Goal: Information Seeking & Learning: Learn about a topic

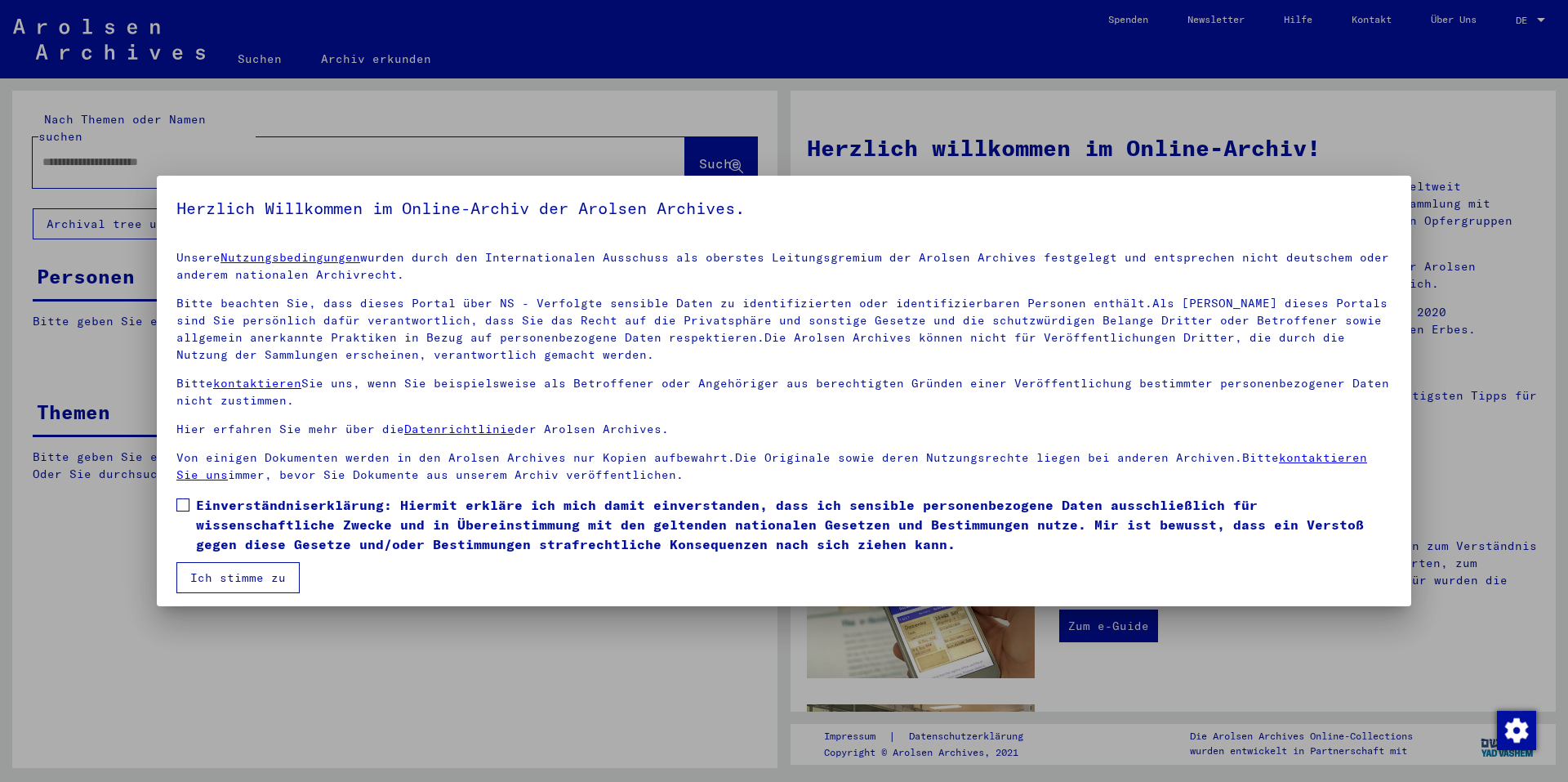
click at [182, 502] on span at bounding box center [182, 505] width 13 height 13
click at [260, 576] on button "Ich stimme zu" at bounding box center [238, 577] width 123 height 31
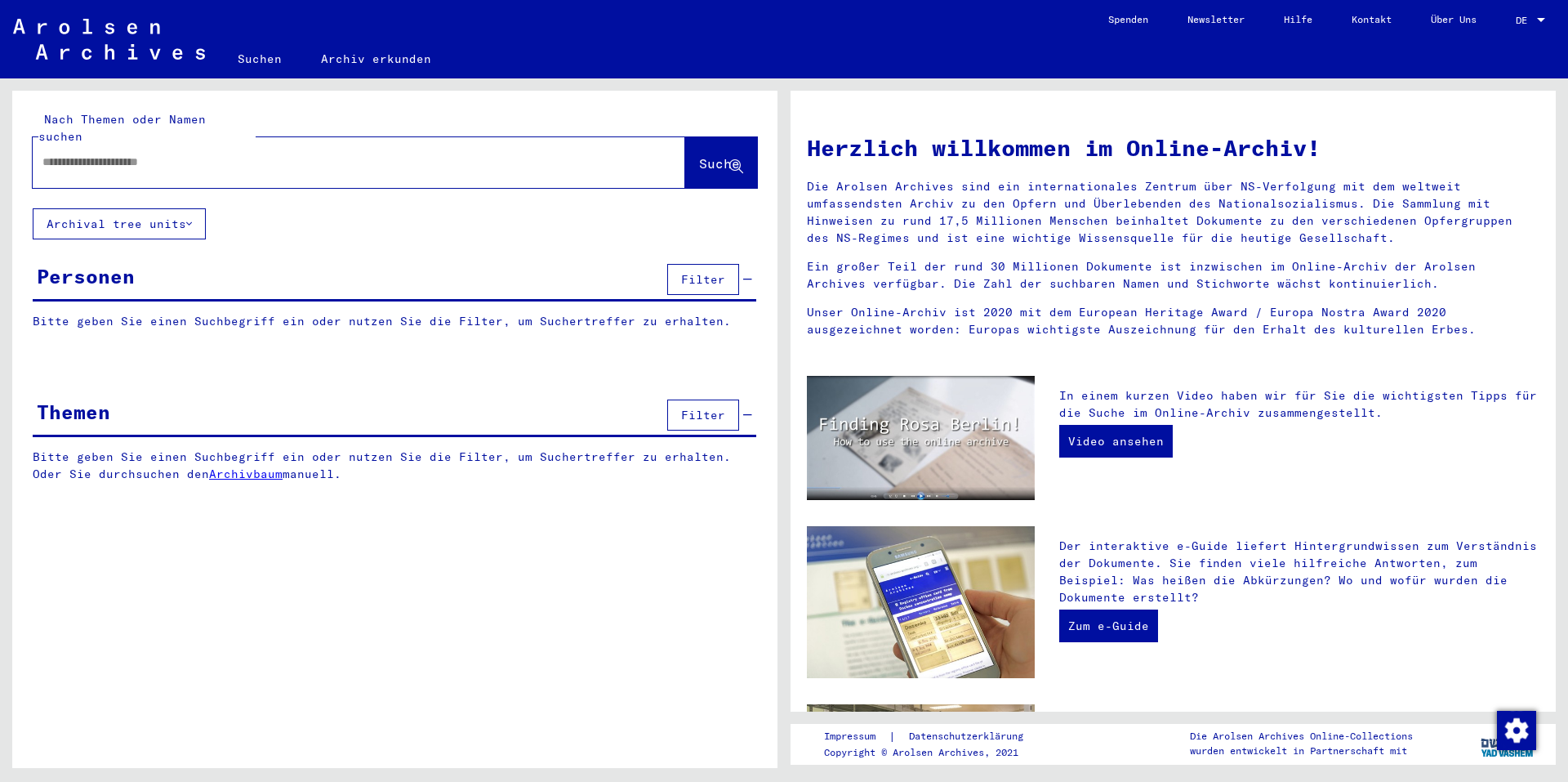
click at [1530, 11] on div "DE DE" at bounding box center [1532, 16] width 33 height 28
click at [1500, 31] on span "English" at bounding box center [1500, 29] width 40 height 13
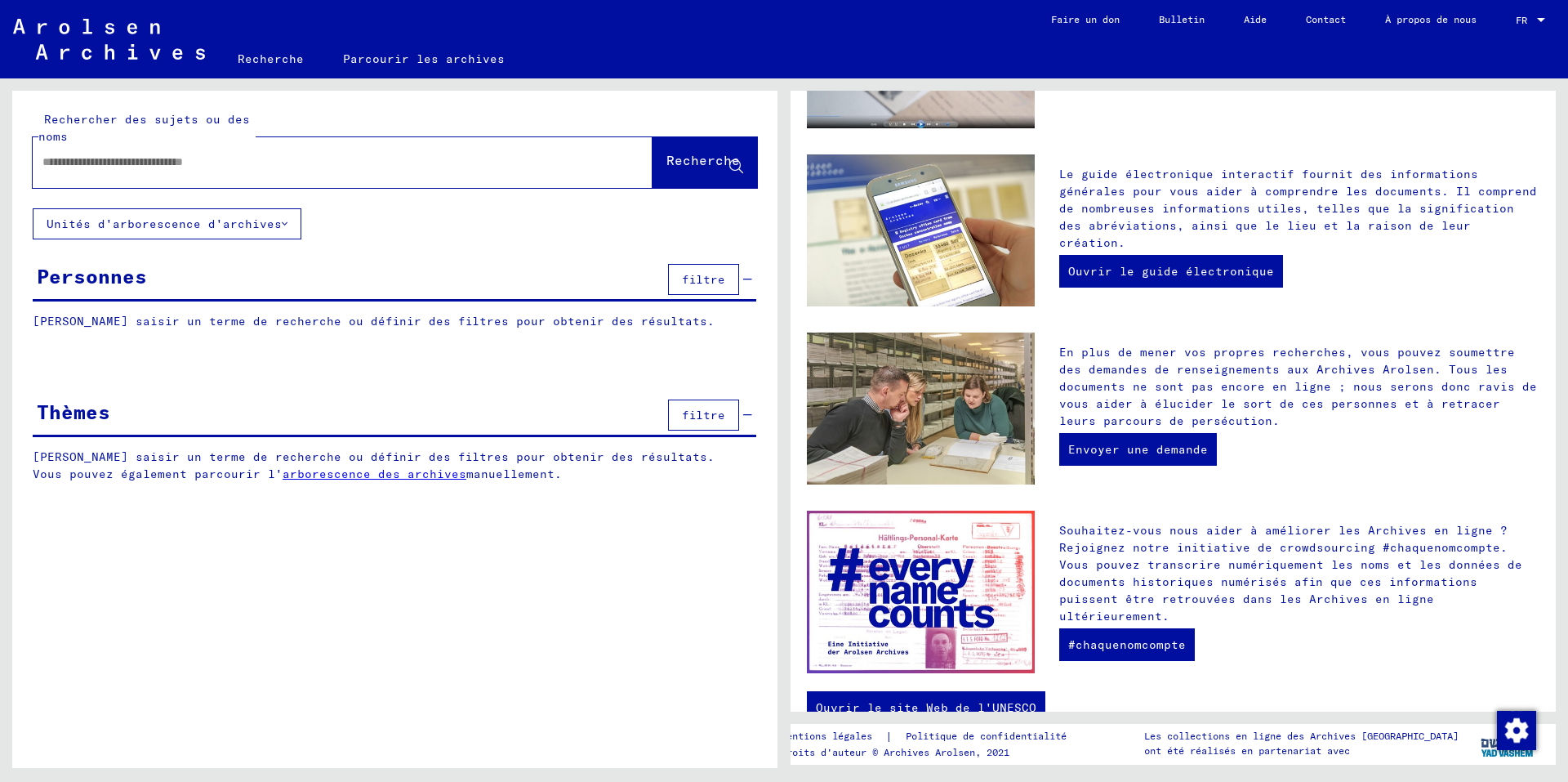
scroll to position [460, 0]
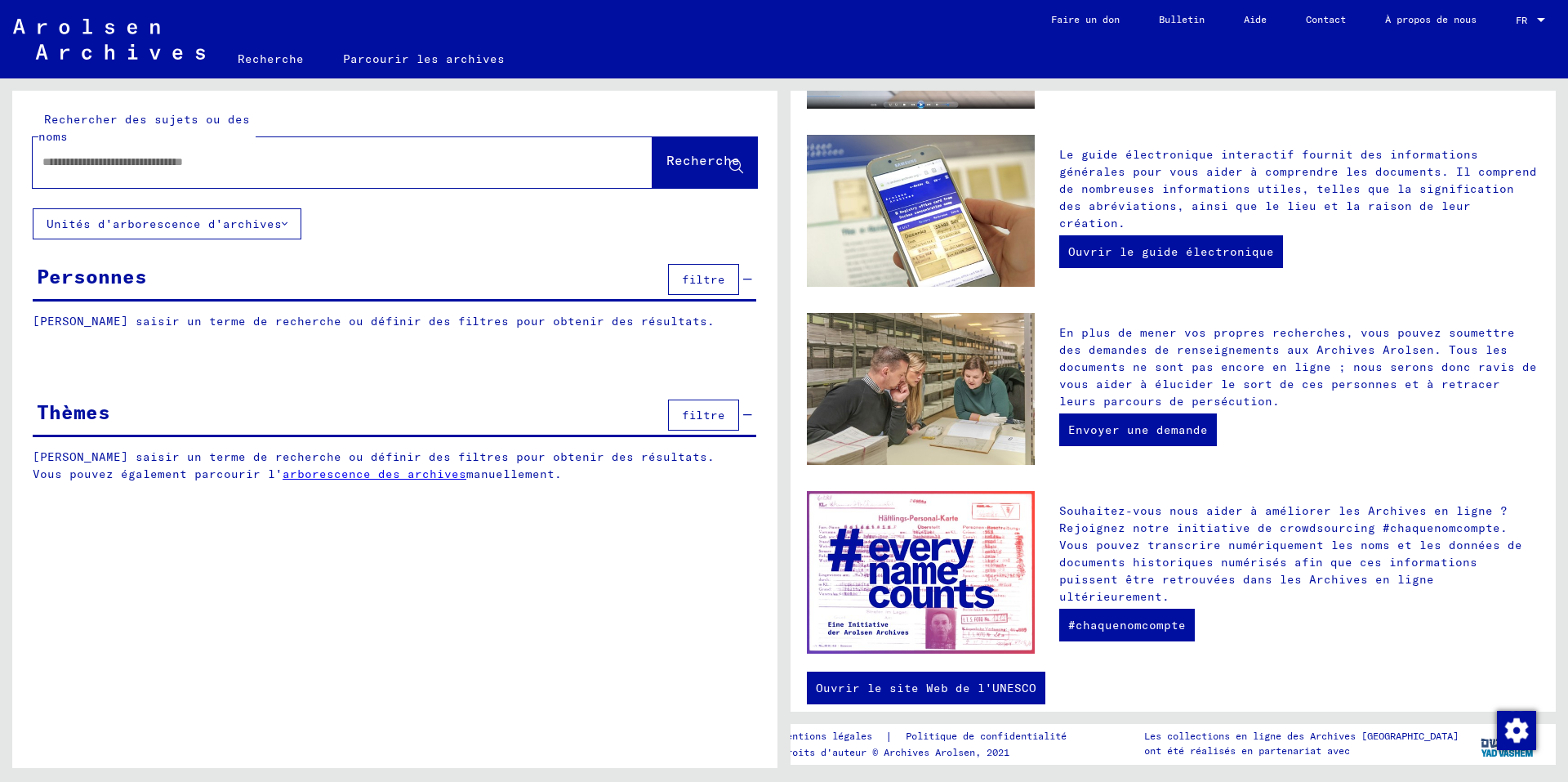
click at [252, 161] on input "text" at bounding box center [323, 162] width 561 height 17
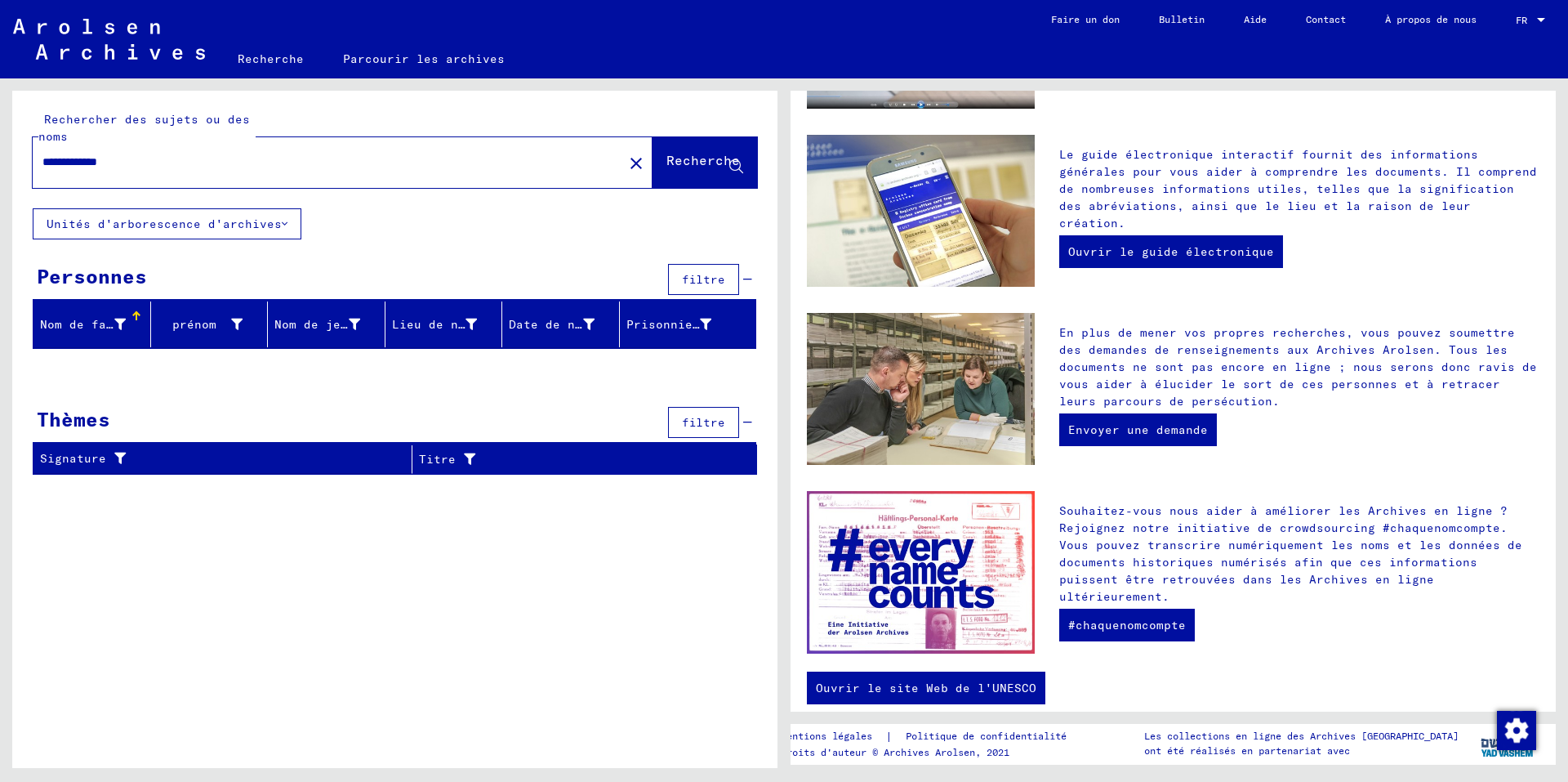
click at [113, 325] on font "Nom de famille" at bounding box center [91, 324] width 103 height 14
click at [164, 160] on input "**********" at bounding box center [323, 162] width 561 height 17
click at [709, 167] on font "Recherche" at bounding box center [703, 160] width 73 height 16
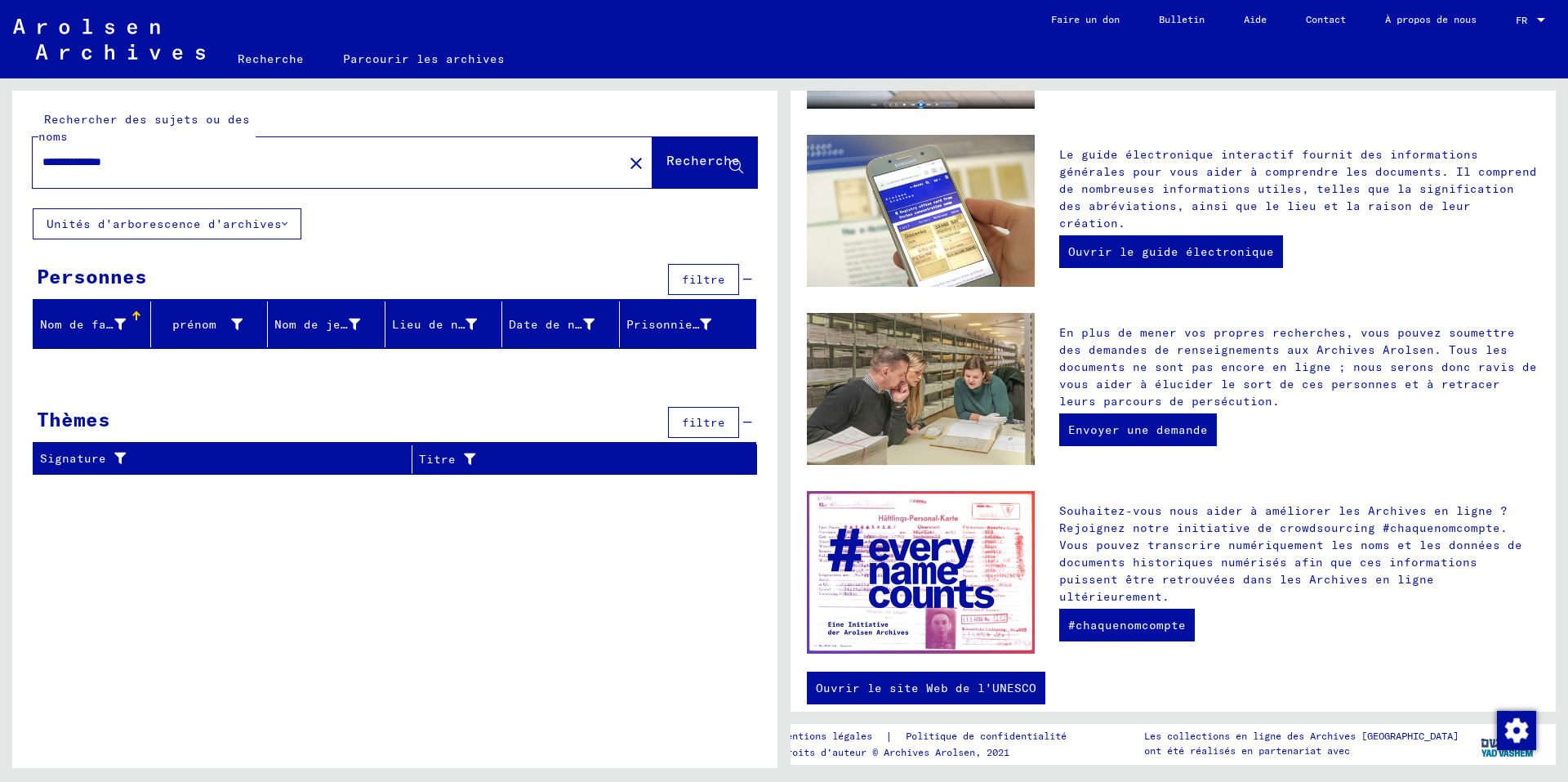
click at [259, 161] on input "**********" at bounding box center [323, 162] width 561 height 17
click at [680, 153] on font "Recherche" at bounding box center [703, 160] width 73 height 16
click at [252, 224] on font "Unités d'arborescence d'archives" at bounding box center [164, 223] width 235 height 14
type input "**********"
click at [385, 62] on font "Parcourir les archives" at bounding box center [423, 59] width 162 height 14
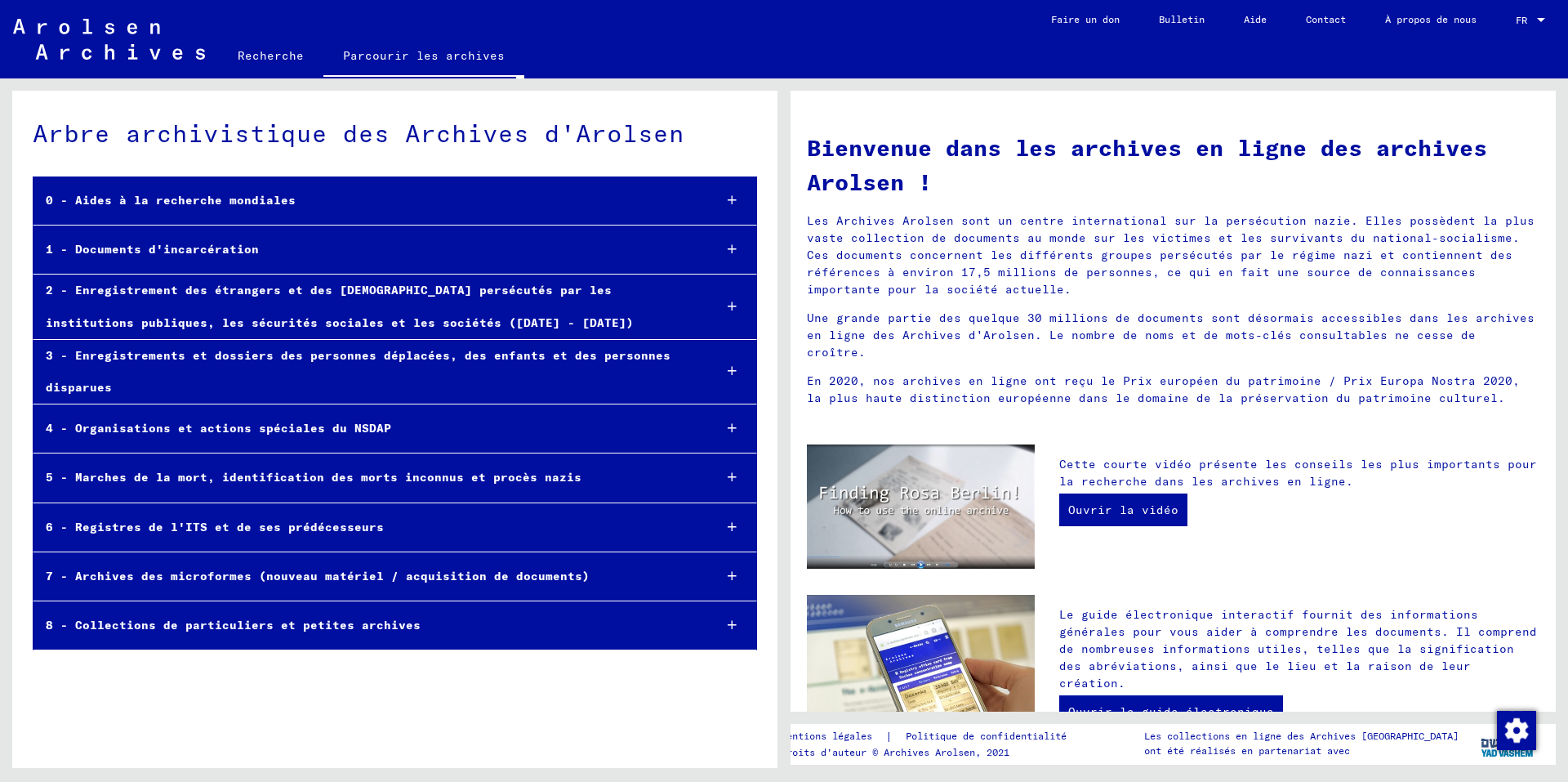
click at [730, 580] on icon at bounding box center [733, 576] width 9 height 12
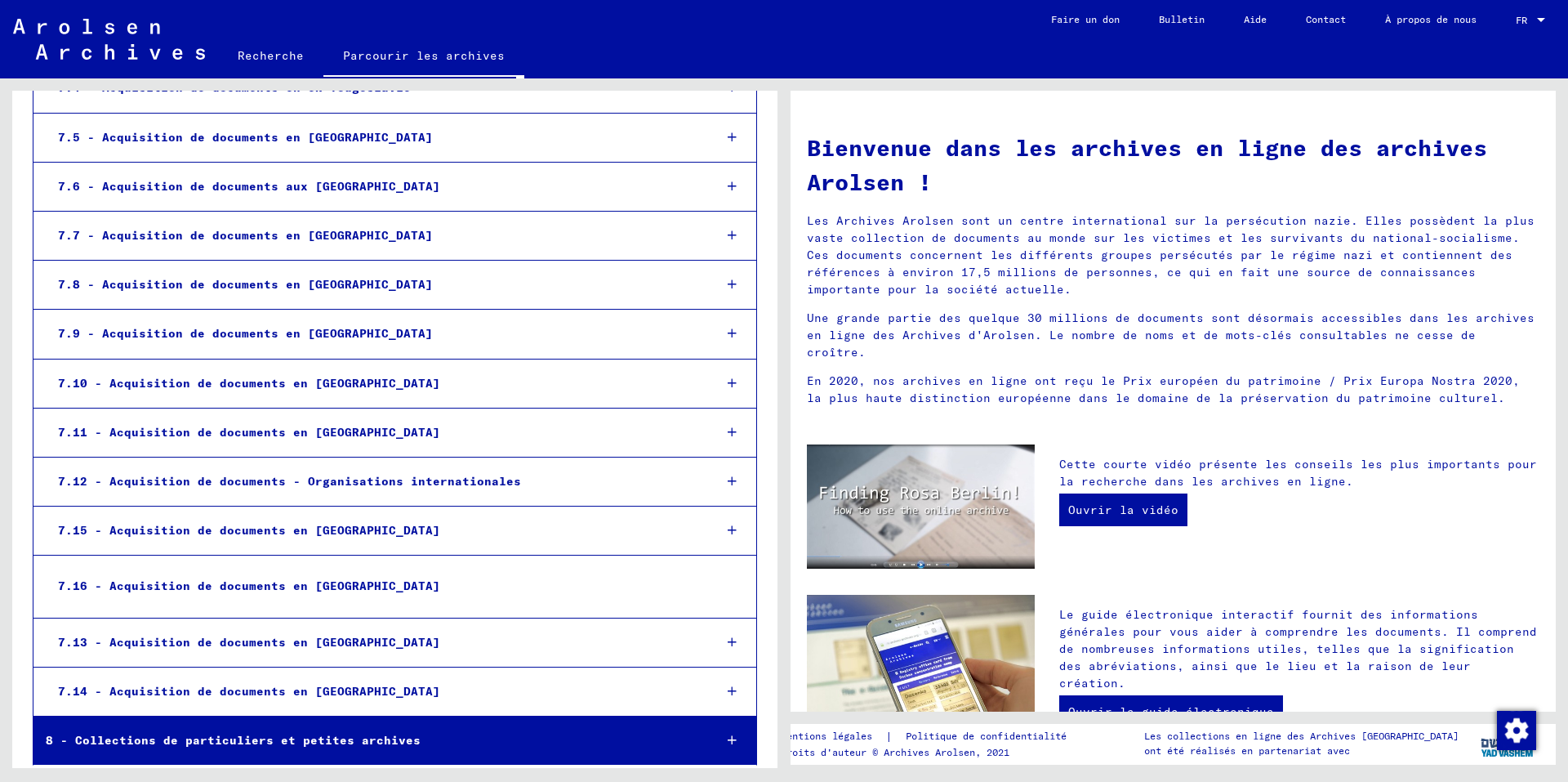
scroll to position [704, 0]
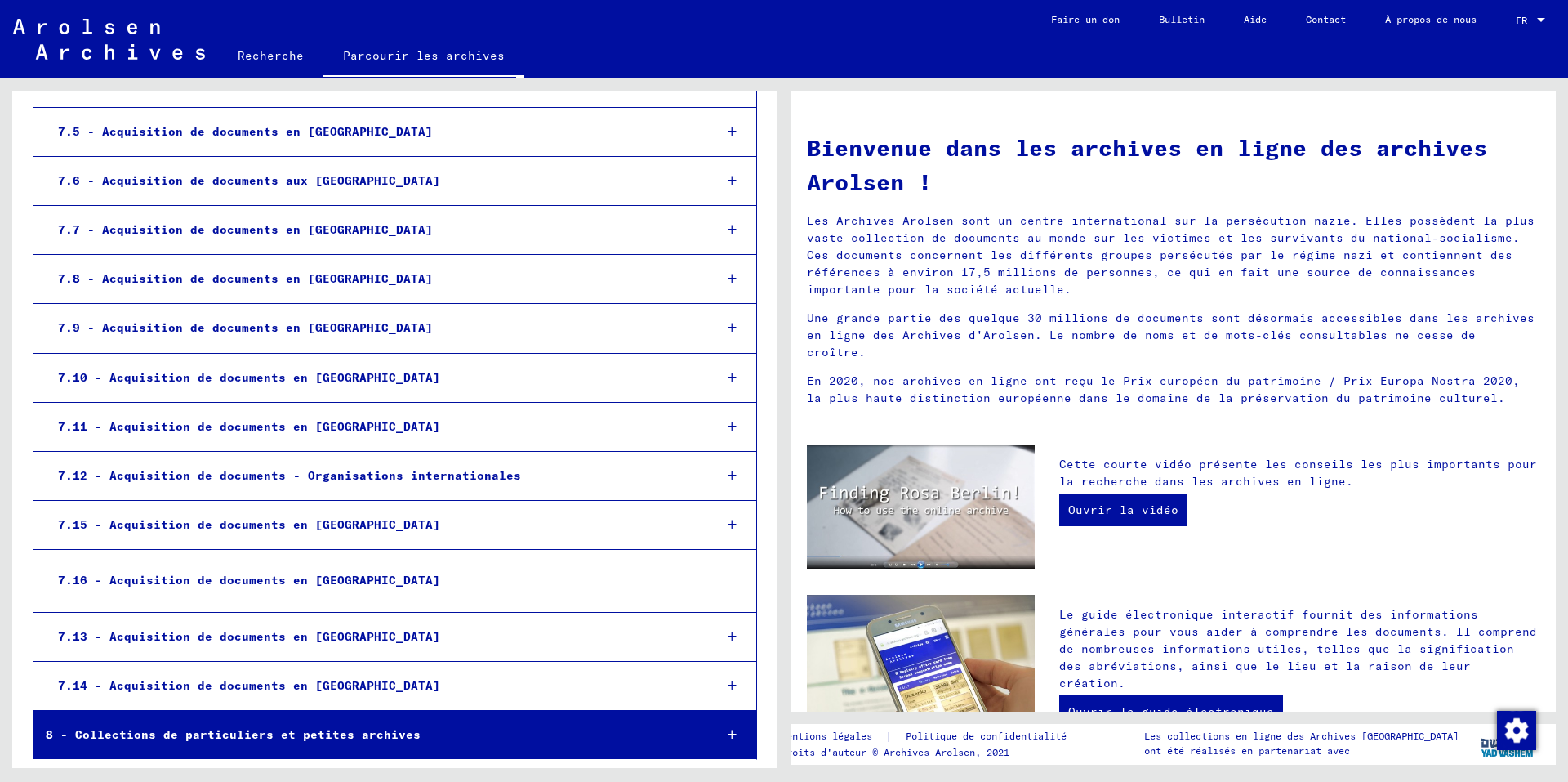
click at [728, 731] on icon at bounding box center [733, 734] width 9 height 12
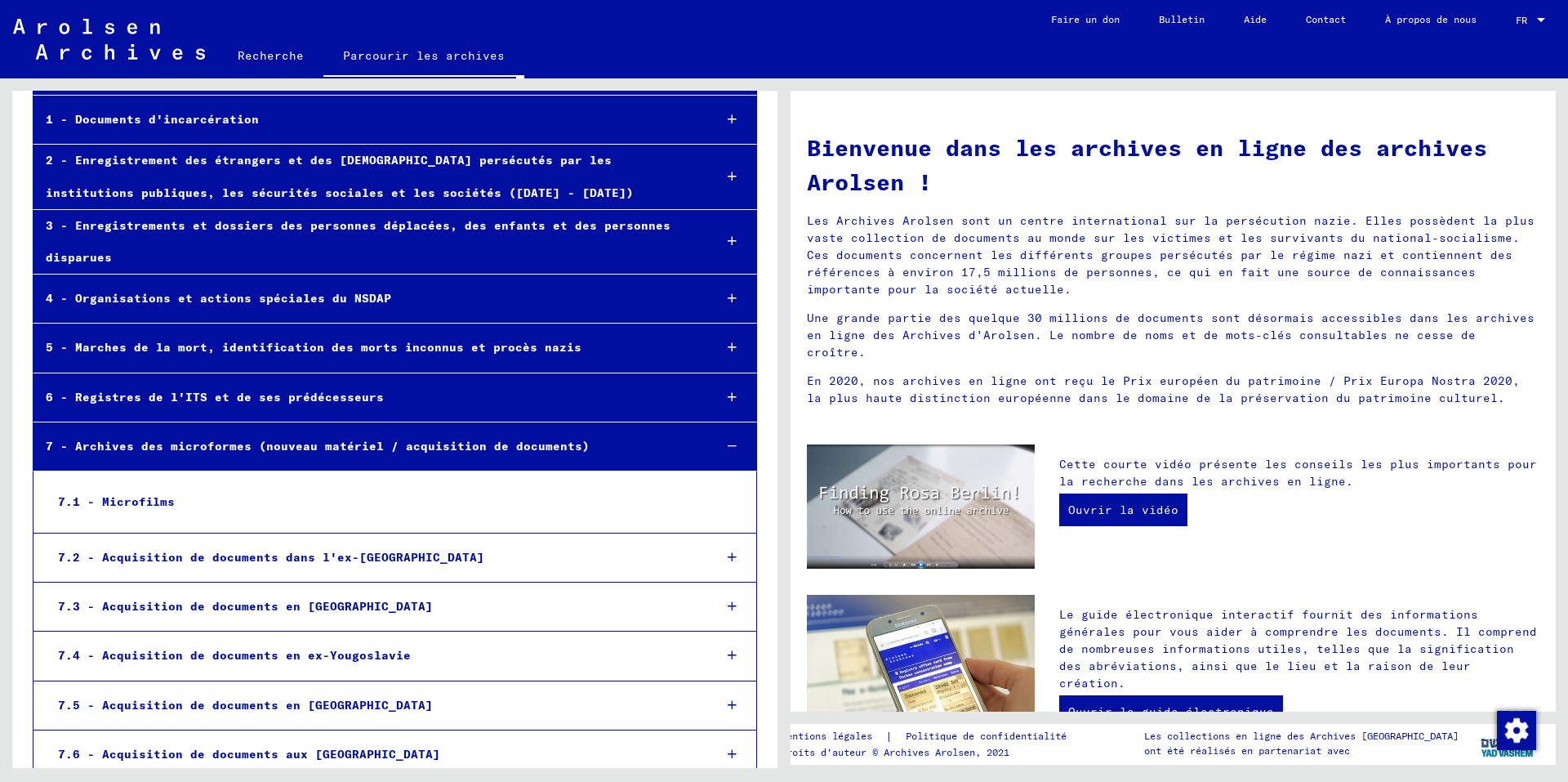
scroll to position [67, 0]
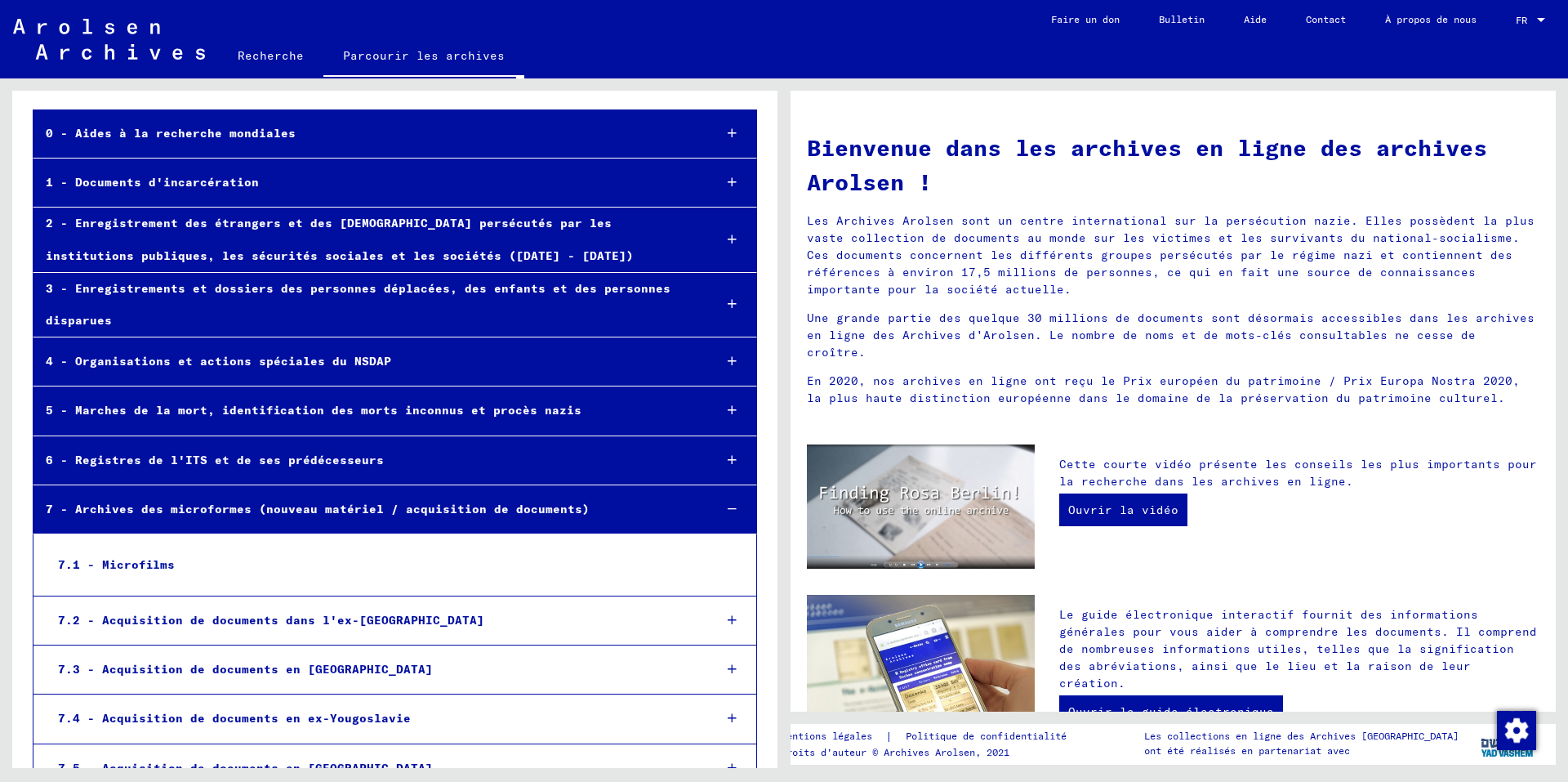
click at [725, 180] on div at bounding box center [733, 182] width 48 height 48
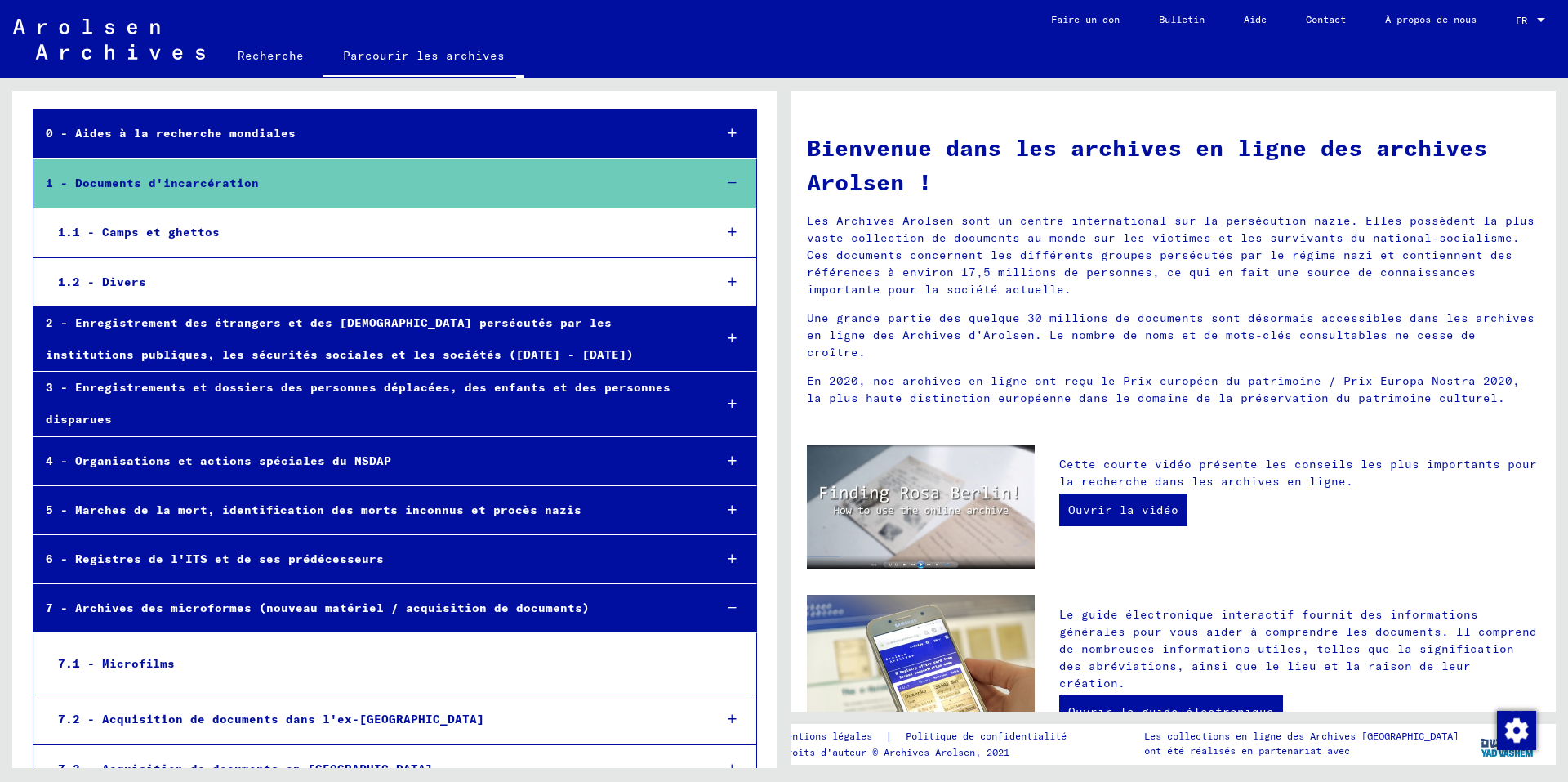
click at [728, 233] on icon at bounding box center [733, 231] width 9 height 12
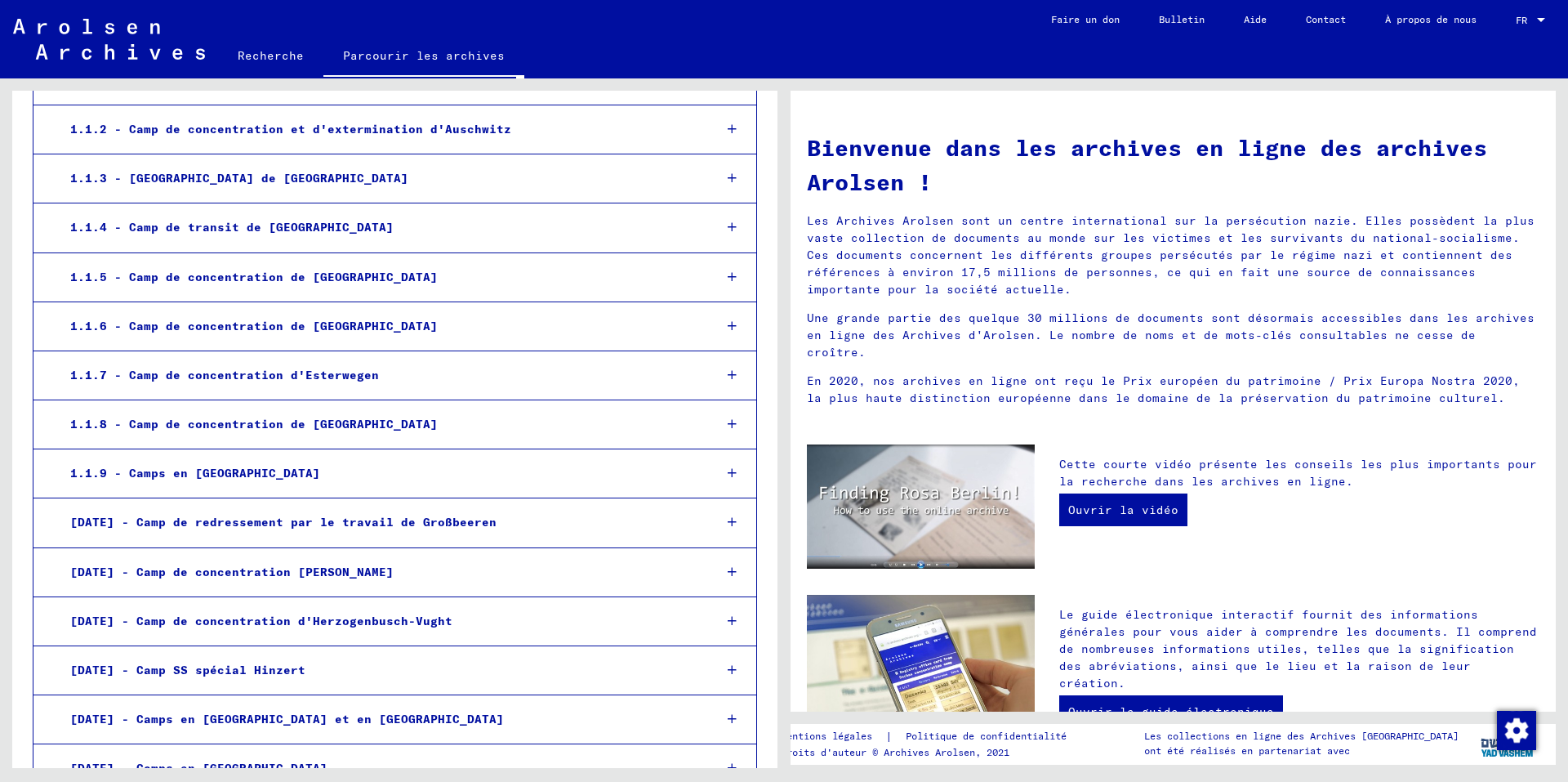
scroll to position [327, 0]
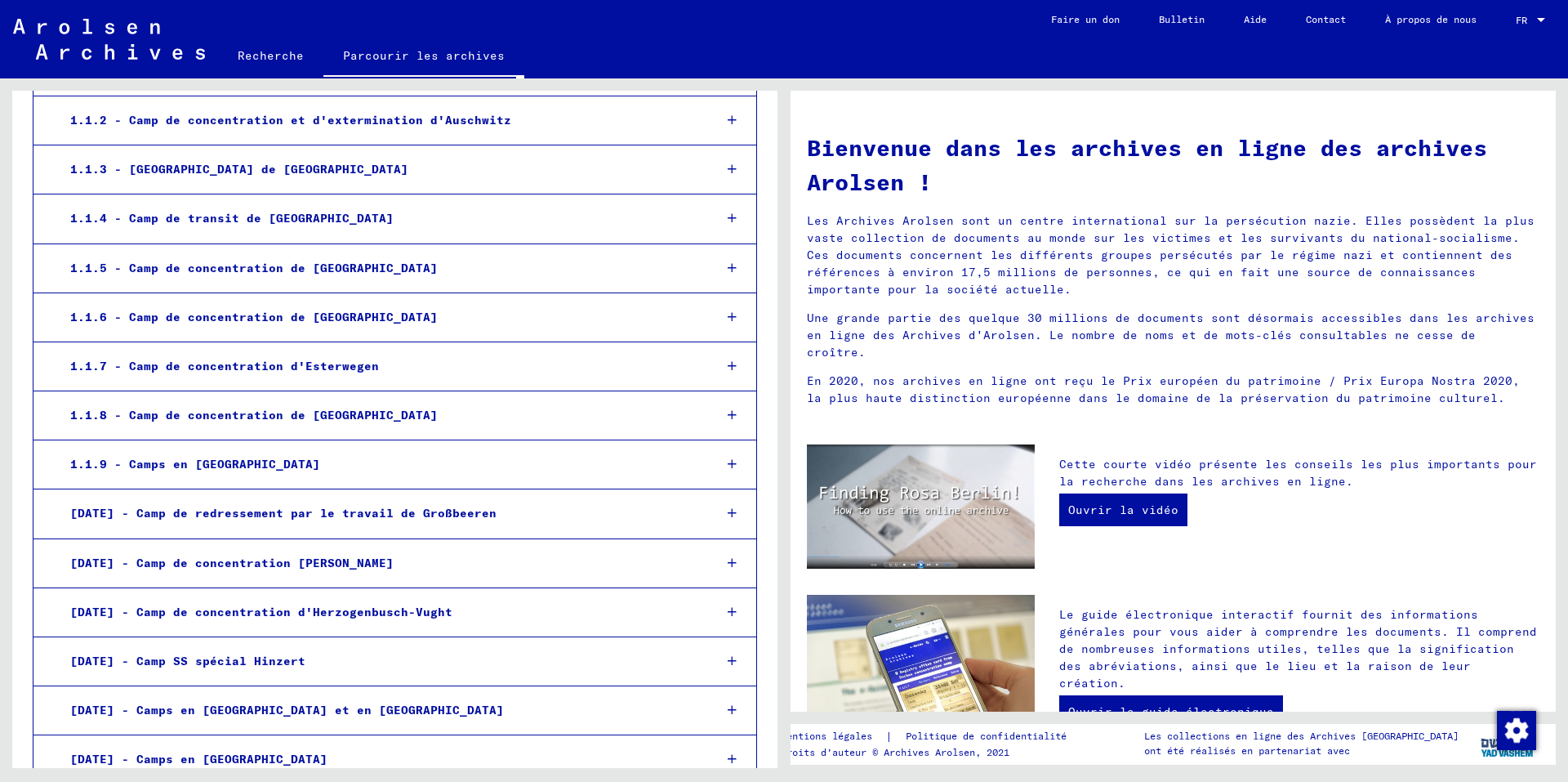
click at [728, 461] on icon at bounding box center [733, 464] width 9 height 12
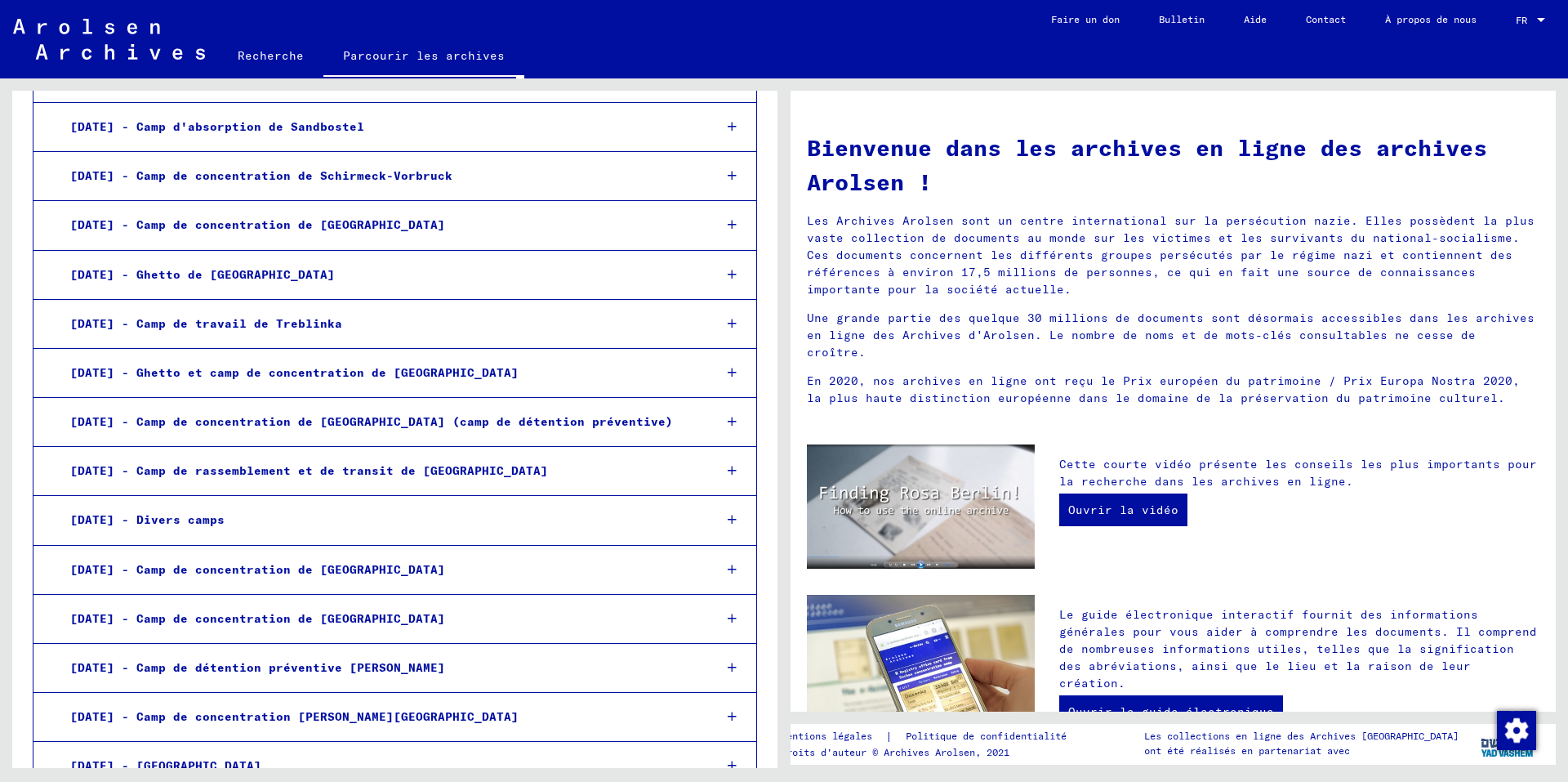
scroll to position [2614, 0]
click at [728, 517] on icon at bounding box center [733, 517] width 9 height 12
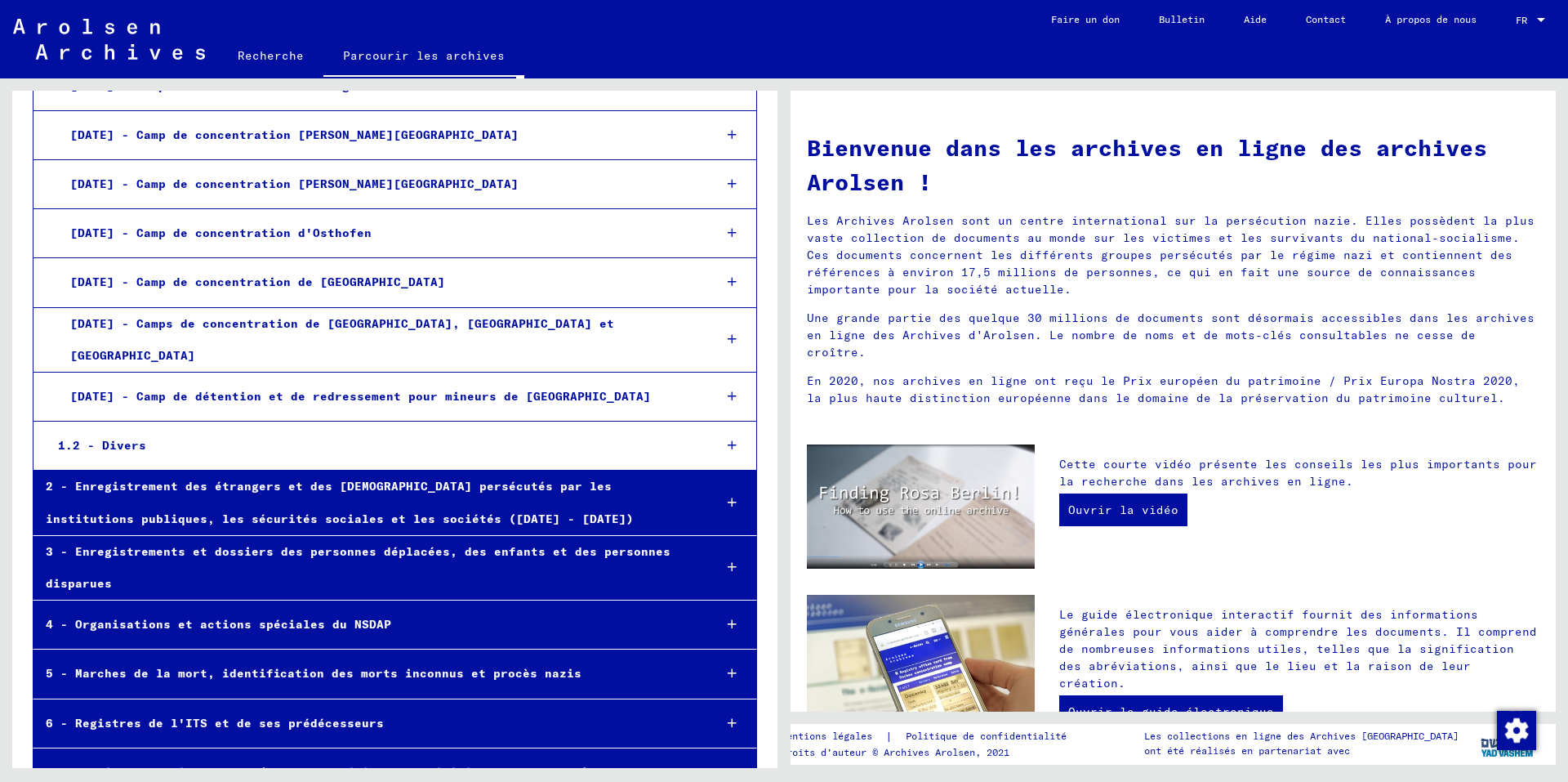
scroll to position [3594, 0]
